Goal: Book appointment/travel/reservation

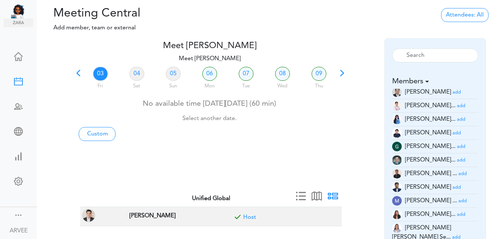
scroll to position [149, 0]
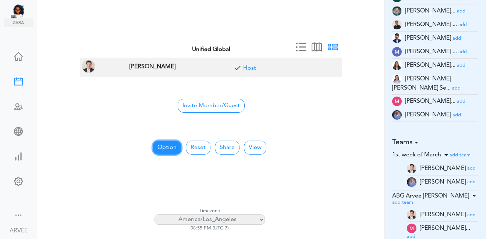
click at [158, 149] on button "Option" at bounding box center [167, 148] width 29 height 14
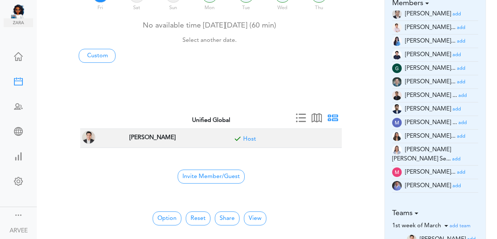
scroll to position [0, 0]
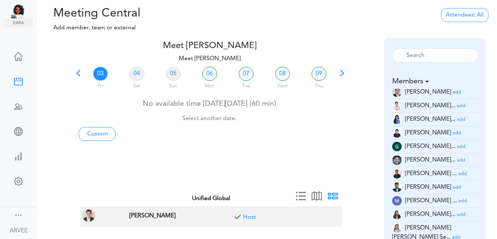
click at [76, 74] on span at bounding box center [78, 76] width 10 height 10
click at [246, 74] on link "30" at bounding box center [246, 74] width 15 height 14
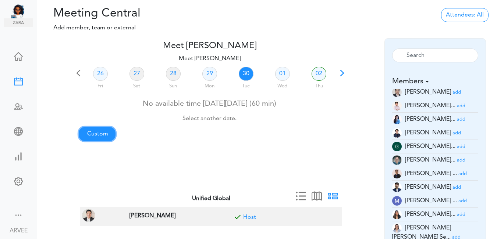
click at [84, 136] on link "Custom" at bounding box center [97, 134] width 37 height 14
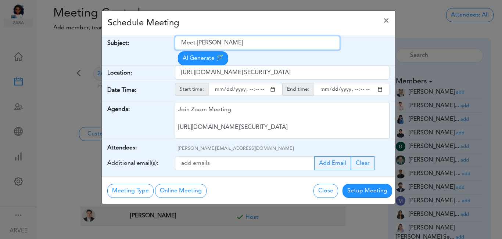
drag, startPoint x: 181, startPoint y: 44, endPoint x: 268, endPoint y: 42, distance: 86.8
click at [268, 42] on input "Meet [PERSON_NAME]" at bounding box center [257, 43] width 165 height 14
paste input "ePlan Services Meeting with Unified Global"
type input "ePlan Services Meeting with Unified Global"
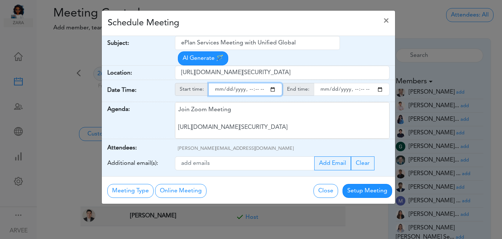
click at [273, 83] on input "starttime" at bounding box center [246, 89] width 74 height 13
click at [250, 83] on input "starttime" at bounding box center [246, 89] width 74 height 13
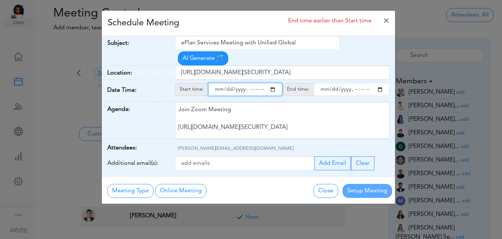
type input "[DATE]T14:00"
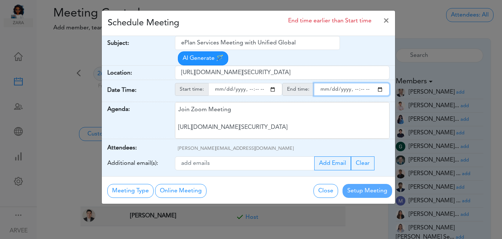
click at [381, 83] on input "endtime" at bounding box center [352, 89] width 76 height 13
click at [354, 83] on input "endtime" at bounding box center [352, 89] width 76 height 13
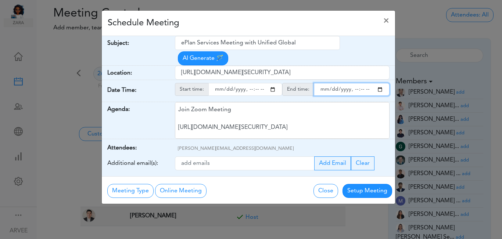
type input "[DATE]T15:00"
click at [278, 25] on div "Schedule Meeting ×" at bounding box center [248, 23] width 293 height 25
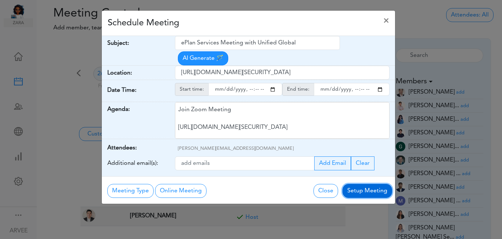
click at [357, 184] on button "Setup Meeting" at bounding box center [368, 191] width 50 height 14
